Goal: Browse casually

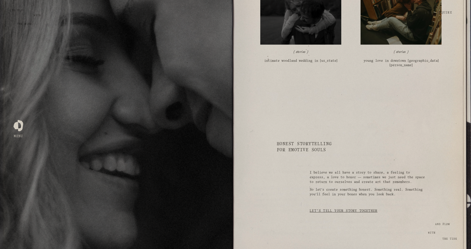
scroll to position [1110, 0]
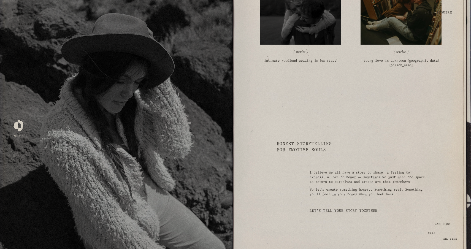
click at [316, 18] on div "Skip to Content Open Menu Close Menu Zephyr & Tide Home About Photography (" at bounding box center [235, 13] width 471 height 26
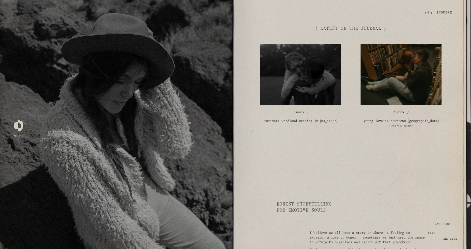
scroll to position [1031, 0]
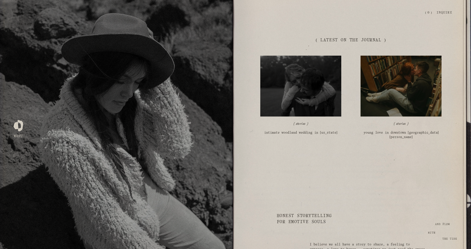
click at [299, 90] on img at bounding box center [300, 86] width 91 height 61
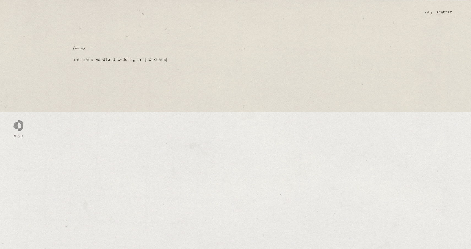
click at [19, 127] on div at bounding box center [19, 125] width 10 height 10
click at [19, 130] on div at bounding box center [19, 125] width 10 height 10
click at [18, 130] on div at bounding box center [19, 125] width 10 height 10
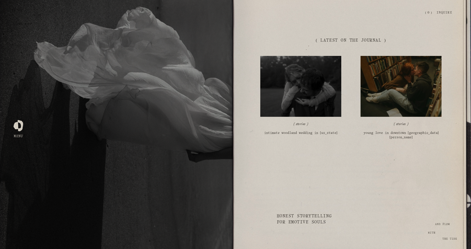
scroll to position [1031, 0]
click at [305, 84] on img at bounding box center [300, 86] width 91 height 61
